Goal: Entertainment & Leisure: Consume media (video, audio)

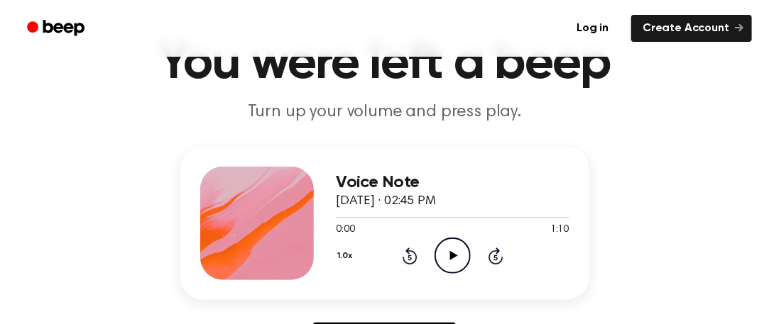
scroll to position [170, 0]
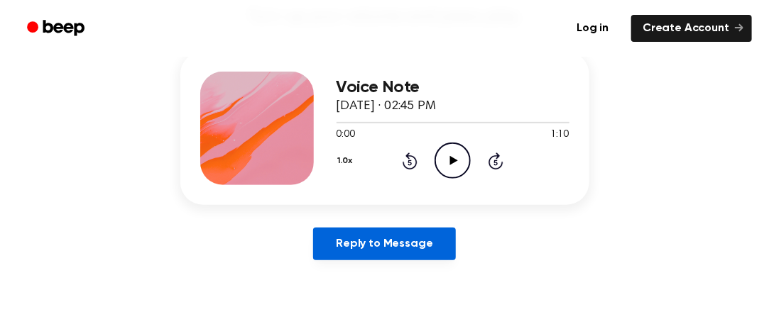
click at [436, 255] on link "Reply to Message" at bounding box center [384, 244] width 142 height 33
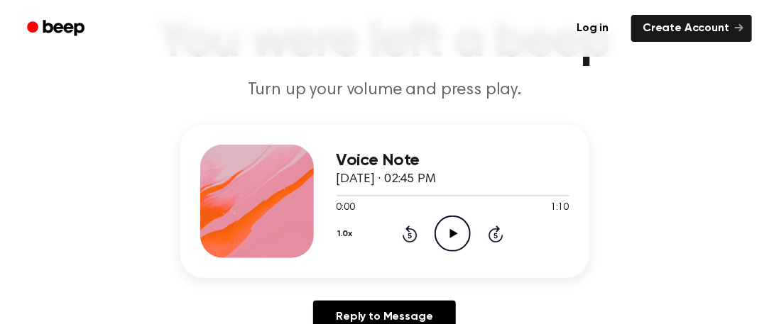
scroll to position [151, 0]
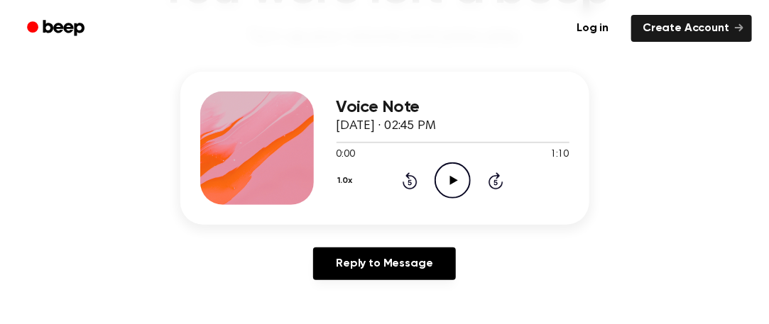
click at [449, 174] on icon "Play Audio" at bounding box center [453, 181] width 36 height 36
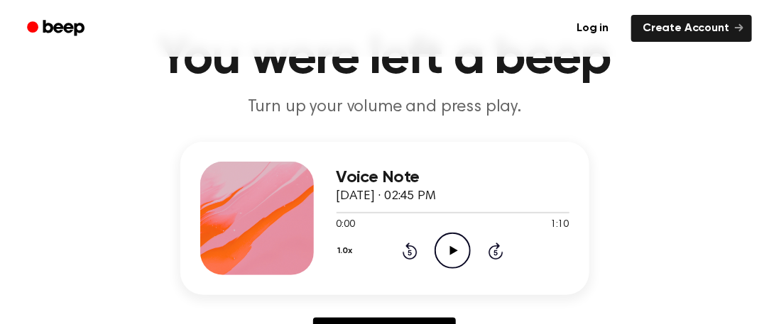
scroll to position [80, 0]
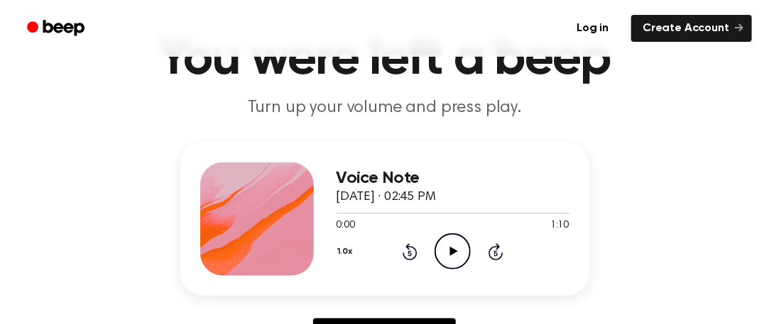
click at [444, 247] on icon "Play Audio" at bounding box center [453, 252] width 36 height 36
click at [662, 220] on div "Voice Note September 15, 2025 · 02:45 PM 0:15 1:10 Your browser does not suppor…" at bounding box center [384, 253] width 735 height 220
click at [444, 241] on icon "Pause Audio" at bounding box center [453, 252] width 36 height 36
click at [444, 241] on icon "Play Audio" at bounding box center [453, 252] width 36 height 36
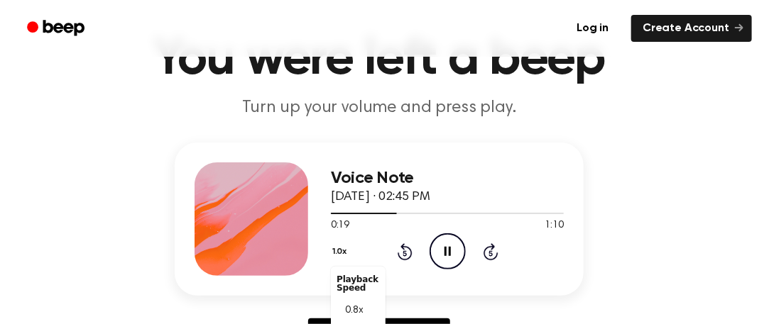
click at [351, 244] on div "1.0x Playback Speed 0.8x 1.0x 1.2x 1.5x 2.0x" at bounding box center [341, 253] width 21 height 22
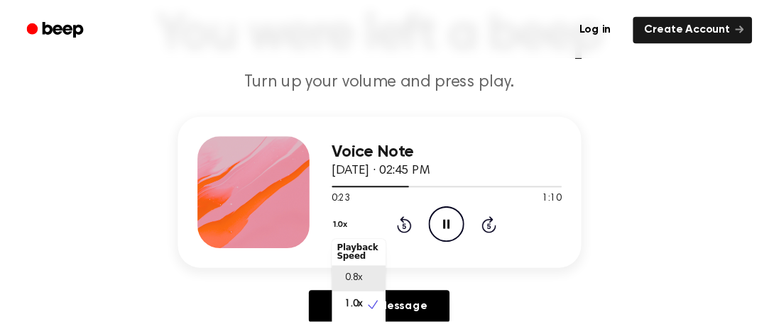
scroll to position [6, 0]
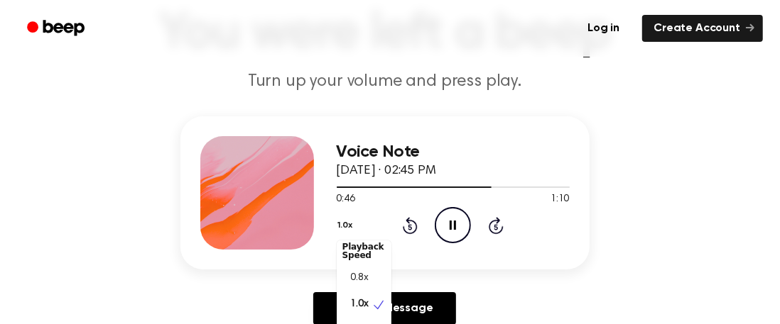
click at [609, 224] on div "Voice Note September 15, 2025 · 02:45 PM 0:46 1:10 Your browser does not suppor…" at bounding box center [384, 226] width 735 height 220
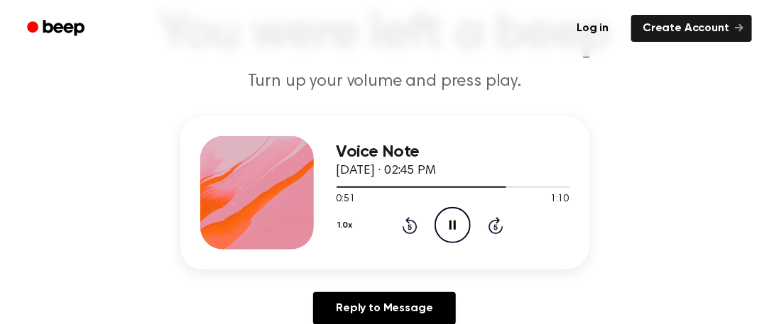
click at [503, 192] on div "0:51 1:10" at bounding box center [453, 199] width 233 height 15
drag, startPoint x: 503, startPoint y: 185, endPoint x: 364, endPoint y: 180, distance: 139.2
drag, startPoint x: 364, startPoint y: 180, endPoint x: 346, endPoint y: 184, distance: 18.1
click at [349, 184] on div at bounding box center [453, 186] width 233 height 11
click at [337, 192] on div at bounding box center [453, 186] width 233 height 11
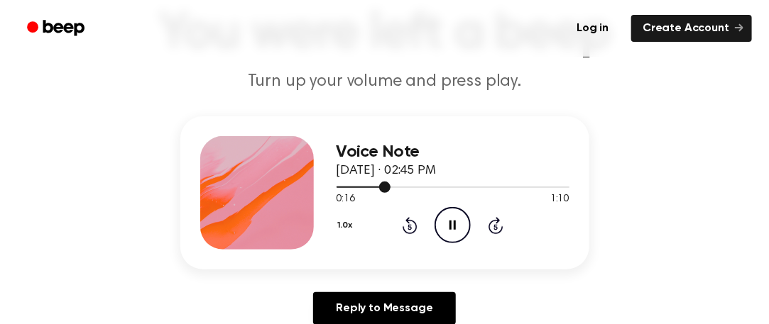
click at [341, 182] on div at bounding box center [453, 186] width 233 height 11
click at [344, 183] on div at bounding box center [453, 186] width 233 height 11
click at [350, 185] on div at bounding box center [453, 186] width 233 height 11
drag, startPoint x: 447, startPoint y: 212, endPoint x: 432, endPoint y: 214, distance: 15.1
click at [432, 214] on div "1.0x Rewind 5 seconds Pause Audio Skip 5 seconds" at bounding box center [453, 225] width 233 height 36
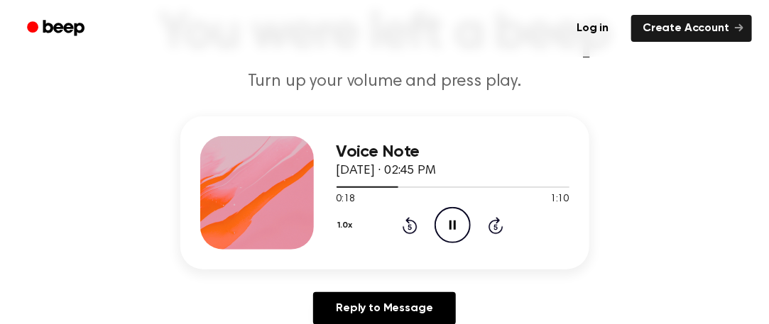
click at [439, 216] on icon "Pause Audio" at bounding box center [453, 225] width 36 height 36
drag, startPoint x: 554, startPoint y: 4, endPoint x: 505, endPoint y: 33, distance: 57.3
click at [505, 33] on ul "Log in Create Account" at bounding box center [430, 28] width 643 height 33
click at [447, 214] on icon "Play Audio" at bounding box center [453, 225] width 36 height 36
click at [447, 214] on icon "Pause Audio" at bounding box center [453, 225] width 36 height 36
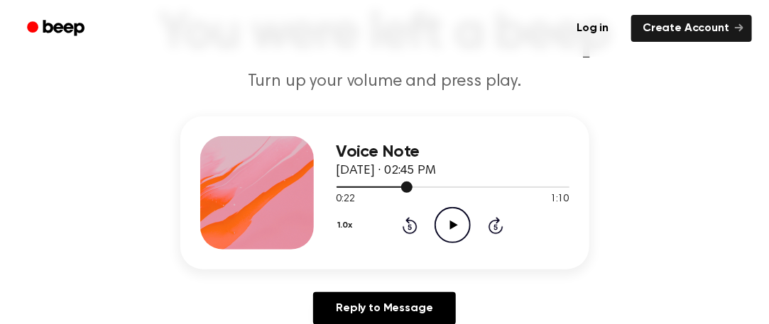
drag, startPoint x: 388, startPoint y: 190, endPoint x: 338, endPoint y: 190, distance: 50.4
click at [338, 190] on div at bounding box center [453, 186] width 233 height 11
click at [447, 219] on icon "Play Audio" at bounding box center [453, 225] width 36 height 36
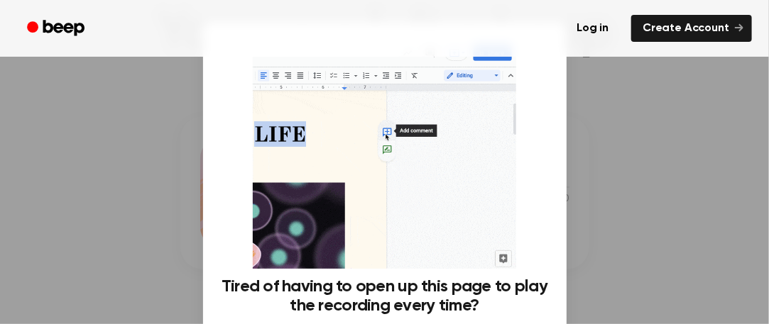
click at [608, 190] on div at bounding box center [384, 162] width 769 height 324
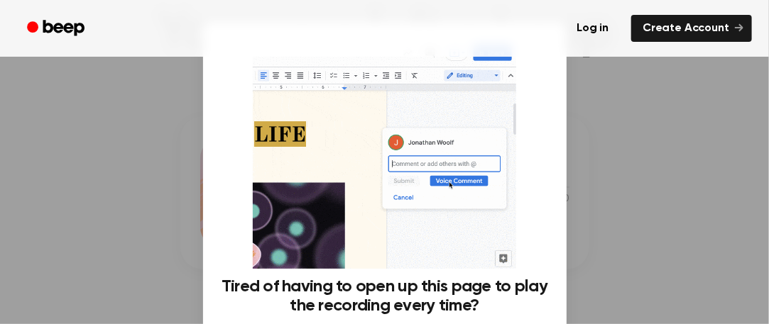
click at [620, 171] on div at bounding box center [384, 162] width 769 height 324
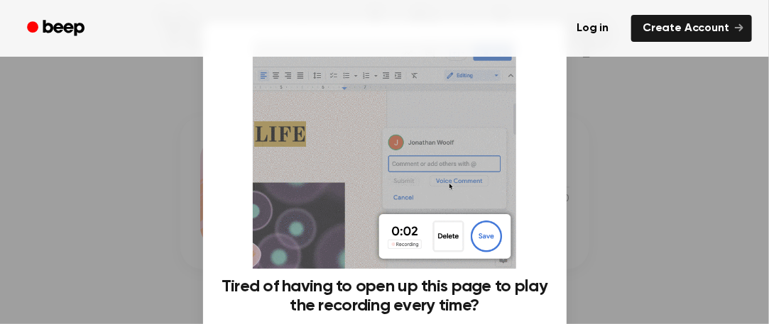
click at [584, 164] on div at bounding box center [384, 162] width 769 height 324
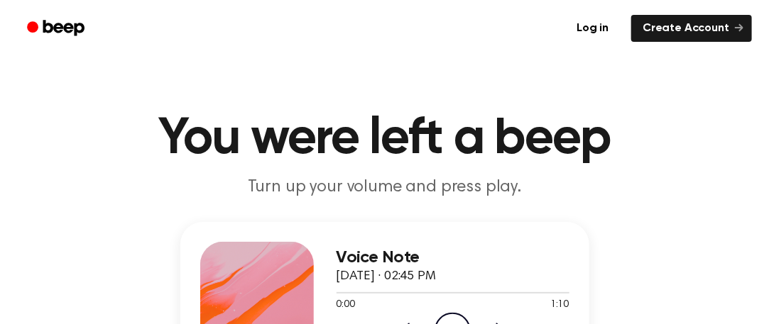
scroll to position [102, 0]
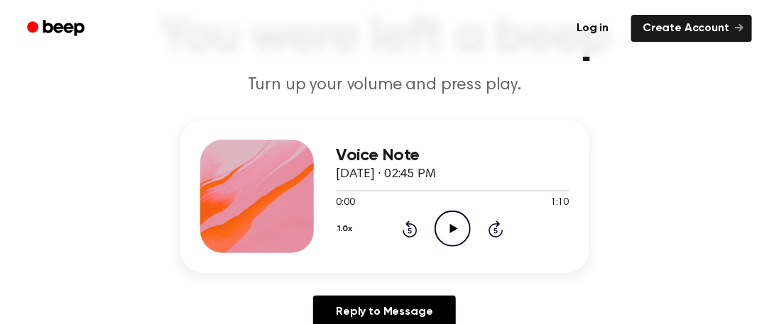
click at [454, 222] on icon "Play Audio" at bounding box center [453, 229] width 36 height 36
click at [449, 230] on icon "Pause Audio" at bounding box center [453, 229] width 36 height 36
click at [348, 192] on div at bounding box center [453, 190] width 233 height 11
click at [455, 224] on icon "Play Audio" at bounding box center [453, 229] width 36 height 36
click at [455, 225] on icon at bounding box center [452, 228] width 6 height 9
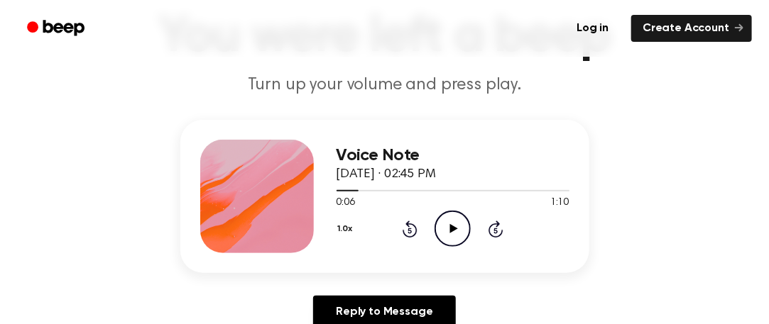
click at [455, 225] on icon "Play Audio" at bounding box center [453, 229] width 36 height 36
click at [455, 225] on icon at bounding box center [452, 228] width 6 height 9
click at [455, 225] on icon "Play Audio" at bounding box center [453, 229] width 36 height 36
click at [455, 225] on icon at bounding box center [452, 228] width 6 height 9
click at [455, 225] on icon "Play Audio" at bounding box center [453, 229] width 36 height 36
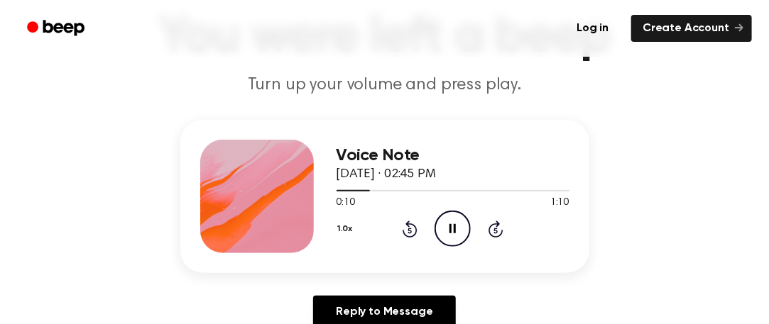
click at [454, 225] on icon at bounding box center [452, 228] width 6 height 9
drag, startPoint x: 454, startPoint y: 225, endPoint x: 440, endPoint y: 229, distance: 14.6
drag, startPoint x: 440, startPoint y: 229, endPoint x: 429, endPoint y: 241, distance: 17.1
click at [429, 241] on div "1.0x Rewind 5 seconds Play Audio Skip 5 seconds" at bounding box center [453, 229] width 233 height 36
click at [439, 229] on icon "Play Audio" at bounding box center [453, 229] width 36 height 36
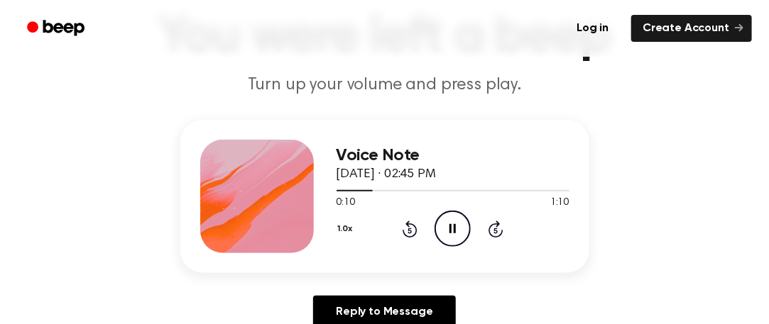
click at [439, 229] on icon "Pause Audio" at bounding box center [453, 229] width 36 height 36
click at [439, 229] on icon "Play Audio" at bounding box center [453, 229] width 36 height 36
click at [439, 229] on icon "Pause Audio" at bounding box center [453, 229] width 36 height 36
click at [439, 229] on icon "Play Audio" at bounding box center [453, 229] width 36 height 36
click at [439, 229] on icon "Pause Audio" at bounding box center [453, 229] width 36 height 36
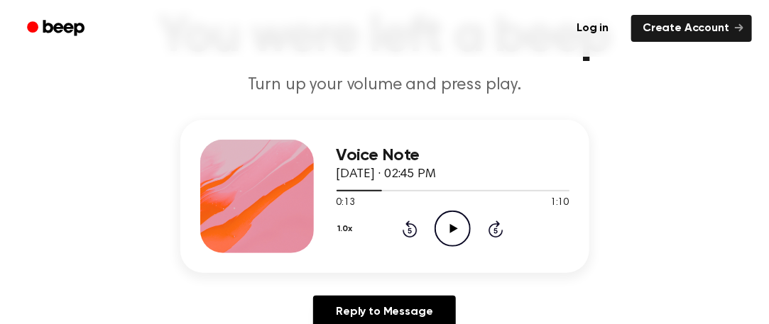
click at [439, 229] on icon "Play Audio" at bounding box center [453, 229] width 36 height 36
click at [439, 229] on icon "Pause Audio" at bounding box center [453, 229] width 36 height 36
drag, startPoint x: 438, startPoint y: 226, endPoint x: 367, endPoint y: 241, distance: 72.5
drag, startPoint x: 367, startPoint y: 241, endPoint x: 356, endPoint y: 190, distance: 52.2
drag, startPoint x: 356, startPoint y: 190, endPoint x: 346, endPoint y: 195, distance: 11.1
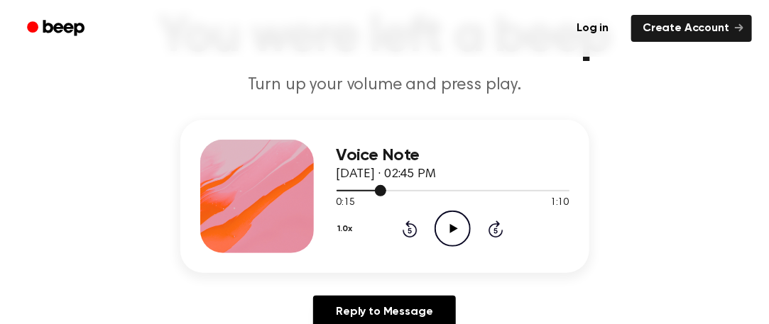
drag, startPoint x: 346, startPoint y: 195, endPoint x: 332, endPoint y: 207, distance: 18.6
click at [332, 207] on div "Voice Note September 15, 2025 · 02:45 PM 0:15 1:10 Your browser does not suppor…" at bounding box center [384, 196] width 409 height 153
click at [355, 187] on div at bounding box center [453, 190] width 233 height 11
click at [442, 219] on icon "Play Audio" at bounding box center [453, 229] width 36 height 36
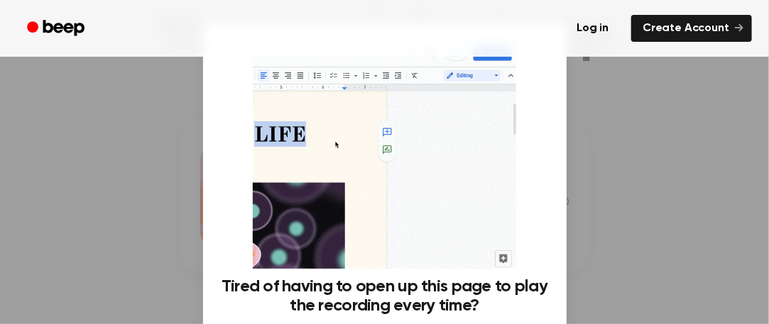
drag, startPoint x: 634, startPoint y: 158, endPoint x: 663, endPoint y: 169, distance: 31.0
drag, startPoint x: 663, startPoint y: 169, endPoint x: 171, endPoint y: 258, distance: 499.9
click at [171, 258] on div at bounding box center [384, 162] width 769 height 324
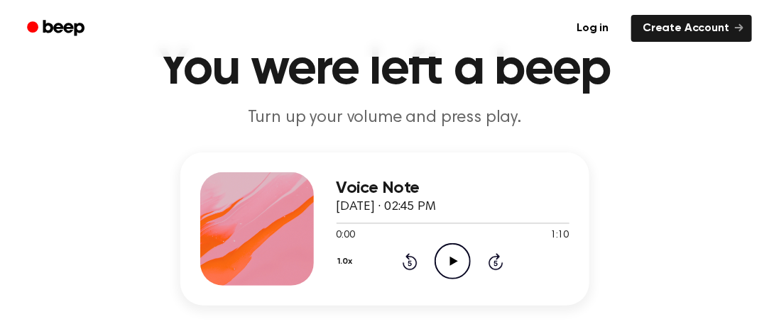
scroll to position [72, 0]
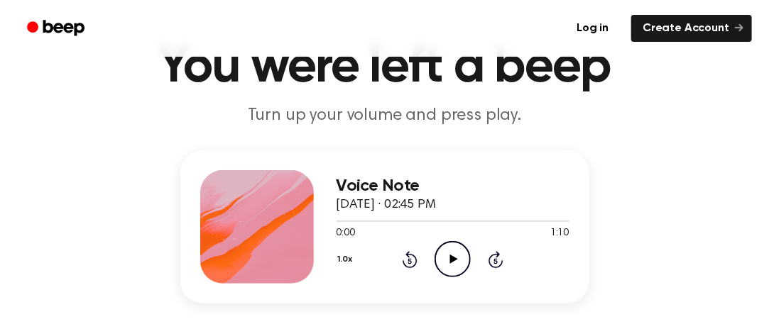
click at [447, 256] on icon "Play Audio" at bounding box center [453, 259] width 36 height 36
click at [441, 250] on icon "Pause Audio" at bounding box center [453, 259] width 36 height 36
click at [384, 219] on span at bounding box center [389, 221] width 11 height 11
click at [452, 246] on icon "Play Audio" at bounding box center [453, 259] width 36 height 36
click at [452, 248] on icon "Pause Audio" at bounding box center [453, 259] width 36 height 36
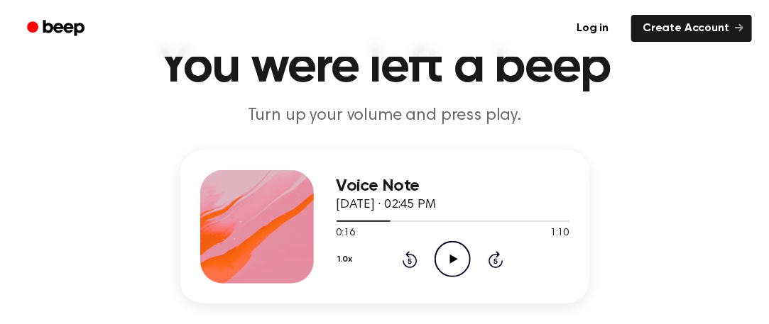
click at [452, 249] on icon "Play Audio" at bounding box center [453, 259] width 36 height 36
click at [452, 249] on icon "Pause Audio" at bounding box center [453, 259] width 36 height 36
drag, startPoint x: 443, startPoint y: 244, endPoint x: 384, endPoint y: 219, distance: 64.0
click at [384, 219] on div "Voice Note [DATE] · 02:45 PM 0:16 1:10 Your browser does not support the [objec…" at bounding box center [453, 227] width 233 height 114
click at [379, 219] on div at bounding box center [453, 220] width 233 height 11
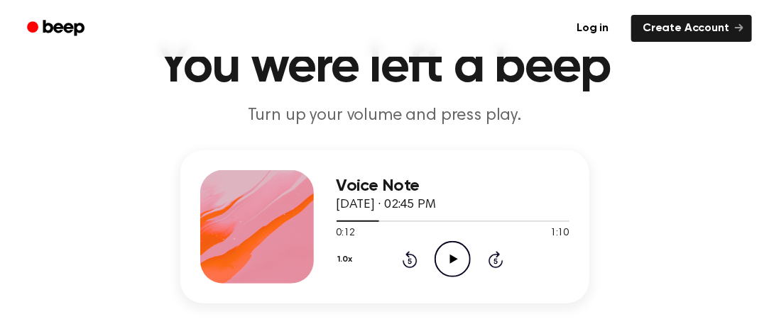
click at [438, 245] on icon "Play Audio" at bounding box center [453, 259] width 36 height 36
click at [438, 245] on icon "Pause Audio" at bounding box center [453, 259] width 36 height 36
click at [438, 245] on icon "Play Audio" at bounding box center [453, 259] width 36 height 36
click at [439, 245] on icon "Pause Audio" at bounding box center [453, 259] width 36 height 36
click at [339, 219] on div at bounding box center [453, 220] width 233 height 11
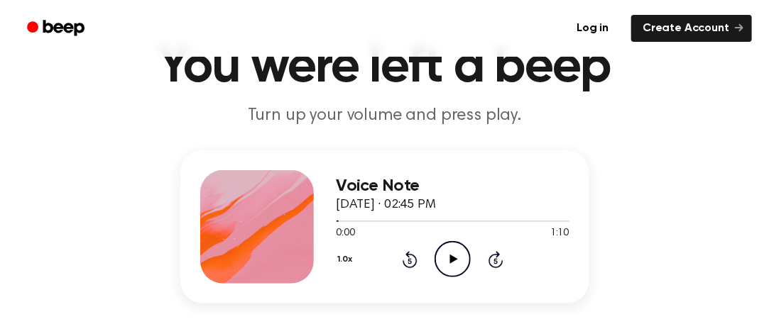
click at [443, 250] on icon "Play Audio" at bounding box center [453, 259] width 36 height 36
click at [443, 250] on icon "Pause Audio" at bounding box center [453, 259] width 36 height 36
click at [443, 250] on icon "Play Audio" at bounding box center [453, 259] width 36 height 36
click at [443, 250] on icon "Pause Audio" at bounding box center [453, 259] width 36 height 36
click at [443, 250] on icon "Play Audio" at bounding box center [453, 259] width 36 height 36
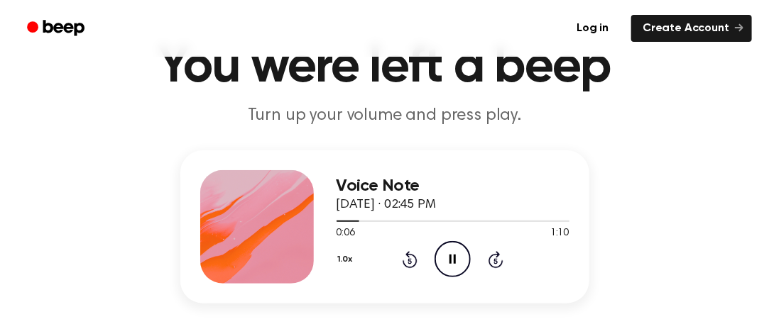
click at [443, 250] on icon "Pause Audio" at bounding box center [453, 259] width 36 height 36
click at [443, 250] on icon "Play Audio" at bounding box center [453, 259] width 36 height 36
click at [443, 250] on icon "Pause Audio" at bounding box center [453, 259] width 36 height 36
click at [443, 250] on icon "Play Audio" at bounding box center [453, 259] width 36 height 36
click at [443, 249] on icon "Pause Audio" at bounding box center [453, 259] width 36 height 36
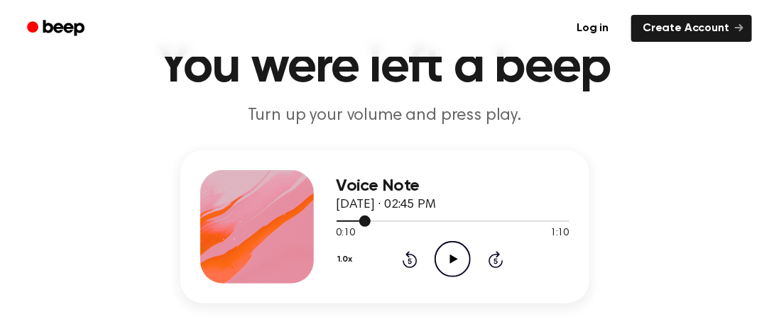
click at [355, 222] on div at bounding box center [453, 220] width 233 height 11
click at [440, 256] on icon "Play Audio" at bounding box center [453, 259] width 36 height 36
click at [440, 256] on icon "Pause Audio" at bounding box center [453, 259] width 36 height 36
click at [440, 256] on icon "Play Audio" at bounding box center [453, 259] width 36 height 36
click at [440, 256] on icon "Pause Audio" at bounding box center [453, 259] width 36 height 36
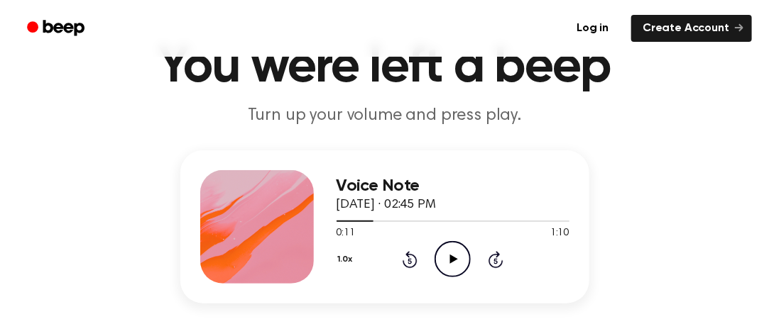
click at [440, 256] on icon "Play Audio" at bounding box center [453, 259] width 36 height 36
click at [440, 256] on icon "Pause Audio" at bounding box center [453, 259] width 36 height 36
click at [440, 256] on icon "Play Audio" at bounding box center [453, 259] width 36 height 36
click at [440, 256] on icon "Pause Audio" at bounding box center [453, 259] width 36 height 36
click at [440, 256] on icon "Play Audio" at bounding box center [453, 259] width 36 height 36
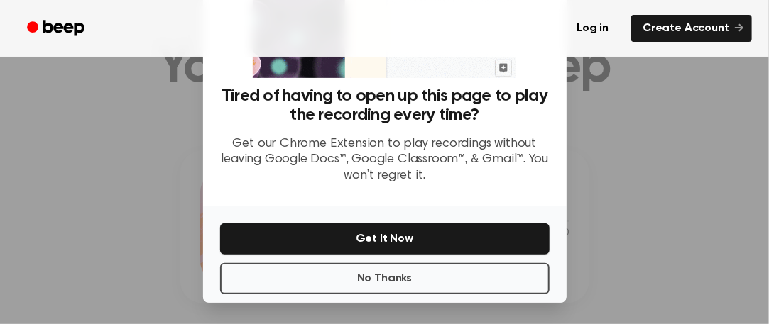
scroll to position [185, 0]
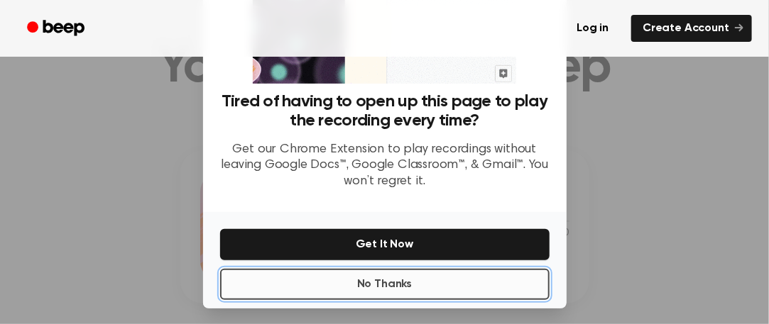
click at [336, 293] on button "No Thanks" at bounding box center [384, 284] width 329 height 31
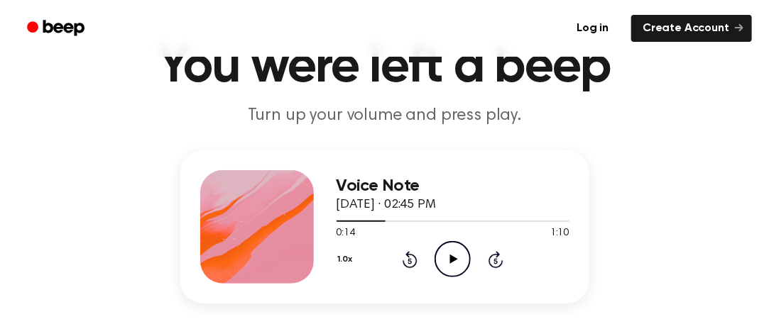
click at [463, 251] on icon "Play Audio" at bounding box center [453, 259] width 36 height 36
click at [463, 251] on icon "Pause Audio" at bounding box center [453, 259] width 36 height 36
click at [463, 251] on icon "Play Audio" at bounding box center [453, 259] width 36 height 36
click at [463, 251] on icon "Pause Audio" at bounding box center [453, 259] width 36 height 36
click at [463, 251] on icon "Play Audio" at bounding box center [453, 259] width 36 height 36
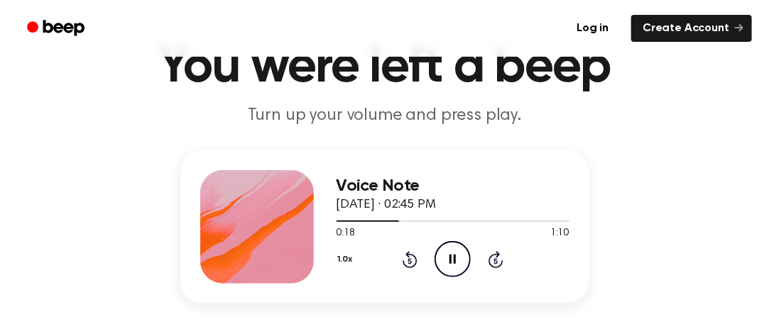
click at [463, 251] on icon "Pause Audio" at bounding box center [453, 259] width 36 height 36
click at [463, 251] on icon "Play Audio" at bounding box center [453, 259] width 36 height 36
click at [463, 251] on icon "Pause Audio" at bounding box center [453, 259] width 36 height 36
click at [463, 250] on icon "Play Audio" at bounding box center [453, 259] width 36 height 36
click at [463, 250] on icon "Pause Audio" at bounding box center [453, 259] width 36 height 36
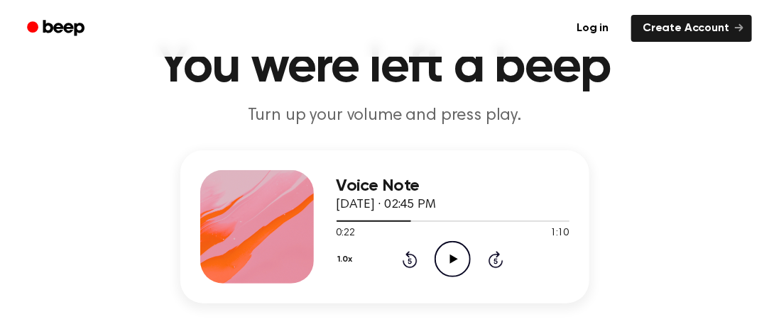
click at [463, 250] on icon "Play Audio" at bounding box center [453, 259] width 36 height 36
click at [463, 250] on icon "Pause Audio" at bounding box center [453, 259] width 36 height 36
click at [463, 250] on icon "Play Audio" at bounding box center [453, 259] width 36 height 36
click at [463, 250] on icon "Pause Audio" at bounding box center [453, 259] width 36 height 36
click at [463, 250] on icon "Play Audio" at bounding box center [453, 259] width 36 height 36
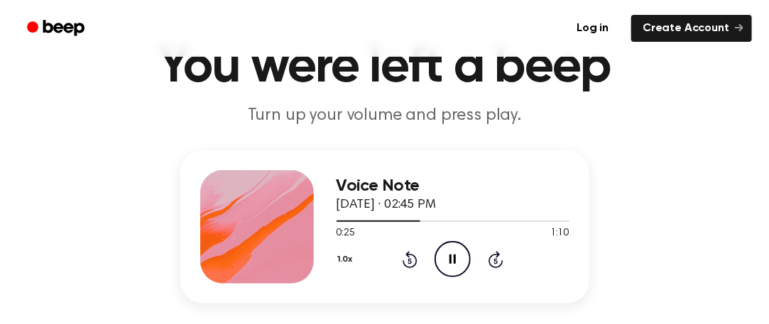
click at [463, 250] on icon "Pause Audio" at bounding box center [453, 259] width 36 height 36
click at [463, 250] on icon "Play Audio" at bounding box center [453, 259] width 36 height 36
click at [463, 250] on icon "Pause Audio" at bounding box center [453, 259] width 36 height 36
click at [463, 250] on icon "Play Audio" at bounding box center [453, 259] width 36 height 36
click at [463, 250] on icon "Pause Audio" at bounding box center [453, 259] width 36 height 36
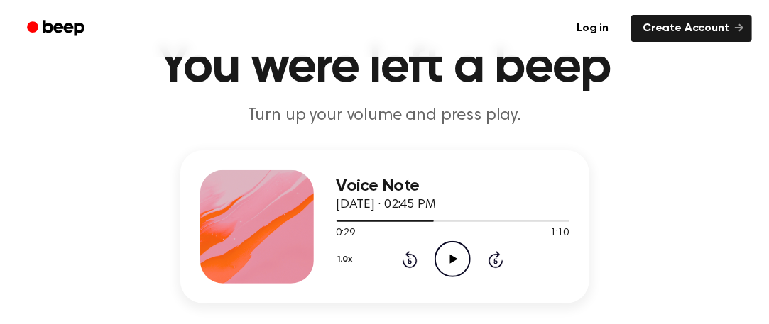
click at [463, 251] on icon "Play Audio" at bounding box center [453, 259] width 36 height 36
click at [463, 251] on icon "Pause Audio" at bounding box center [453, 259] width 36 height 36
click at [463, 251] on icon "Play Audio" at bounding box center [453, 259] width 36 height 36
click at [463, 251] on icon "Pause Audio" at bounding box center [453, 259] width 36 height 36
click at [463, 251] on icon "Play Audio" at bounding box center [453, 259] width 36 height 36
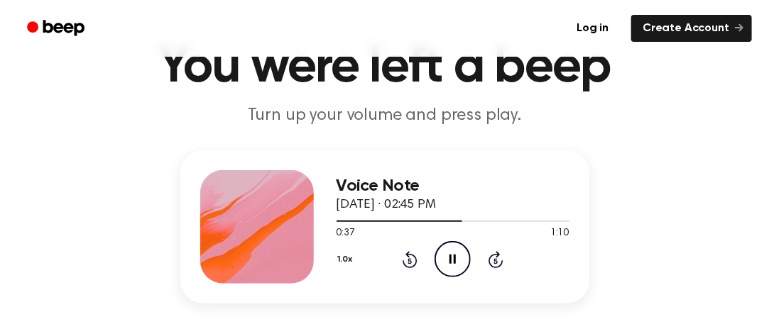
click at [463, 251] on icon "Pause Audio" at bounding box center [453, 259] width 36 height 36
click at [463, 251] on icon "Play Audio" at bounding box center [453, 259] width 36 height 36
click at [463, 251] on icon "Pause Audio" at bounding box center [453, 259] width 36 height 36
click at [463, 251] on icon "Play Audio" at bounding box center [453, 259] width 36 height 36
click at [463, 250] on icon "Pause Audio" at bounding box center [453, 259] width 36 height 36
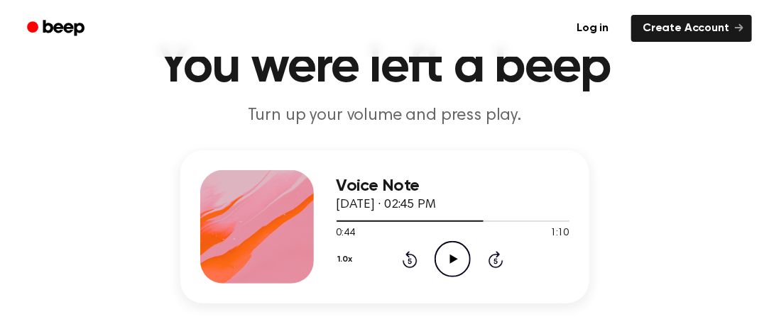
click at [463, 250] on icon "Play Audio" at bounding box center [453, 259] width 36 height 36
click at [463, 250] on icon "Pause Audio" at bounding box center [453, 259] width 36 height 36
